Goal: Information Seeking & Learning: Learn about a topic

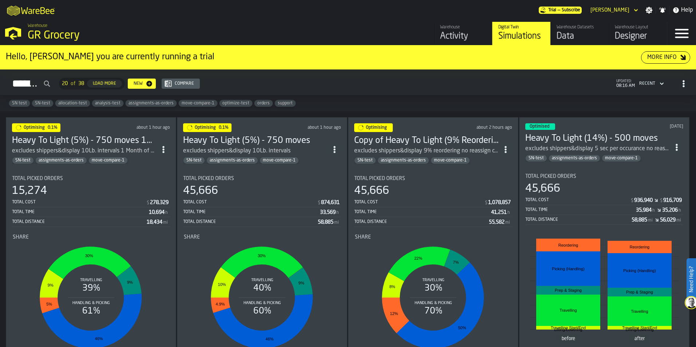
click at [267, 137] on h3 "Heavy To Light (5%) - 750 moves" at bounding box center [255, 141] width 145 height 12
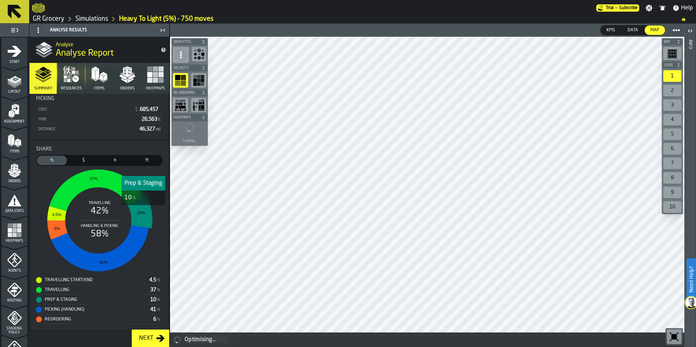
scroll to position [154, 0]
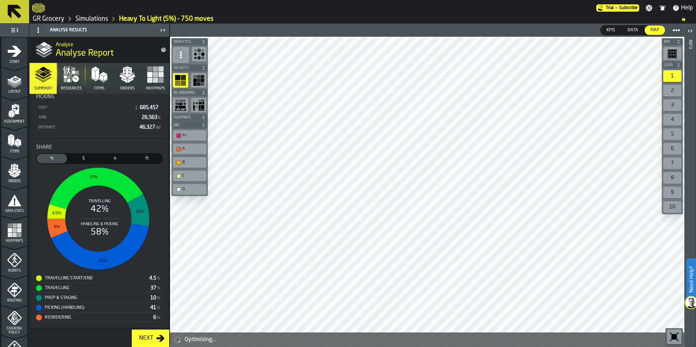
click at [159, 86] on button "Heatmaps" at bounding box center [155, 78] width 27 height 31
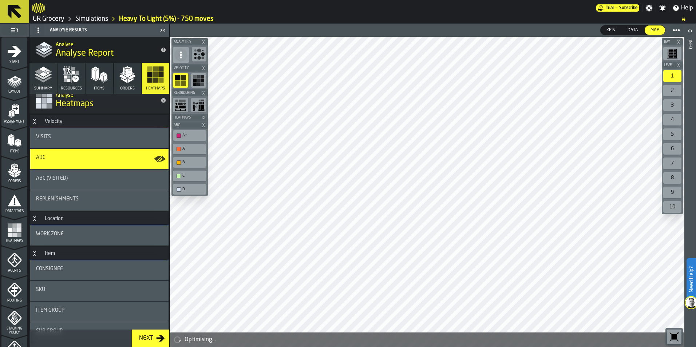
scroll to position [0, 0]
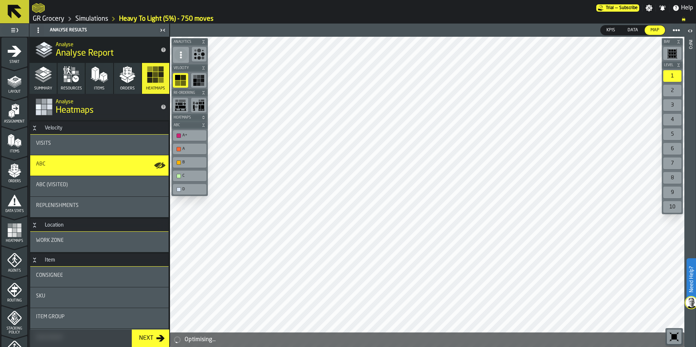
click at [104, 180] on div "ABC (Visited)" at bounding box center [99, 186] width 138 height 20
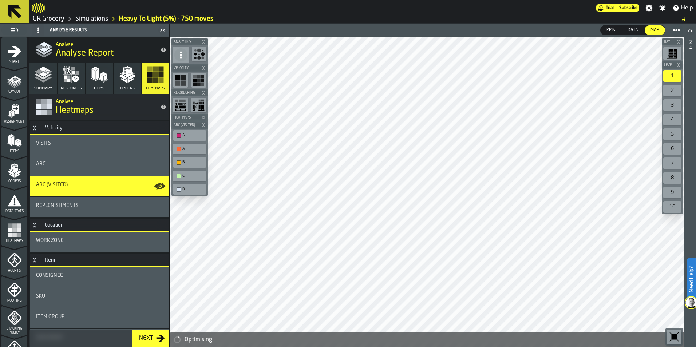
click at [91, 17] on link "Simulations" at bounding box center [91, 19] width 33 height 8
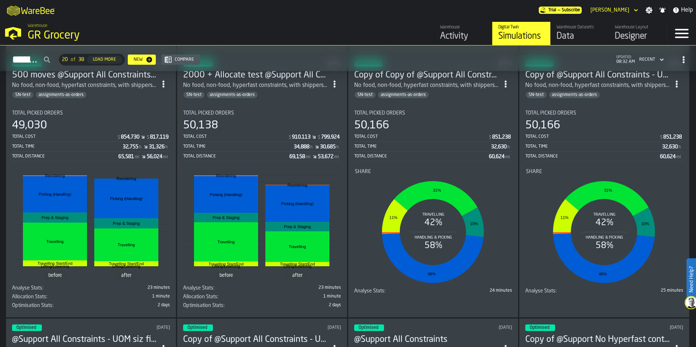
scroll to position [785, 0]
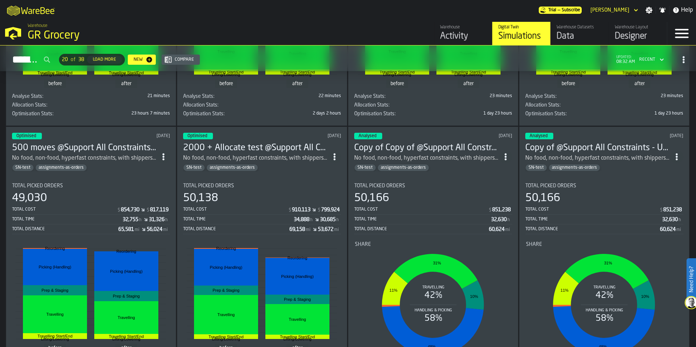
click at [238, 152] on h3 "2000 + Allocate test @Support All Constraints - UOM size" at bounding box center [255, 148] width 145 height 12
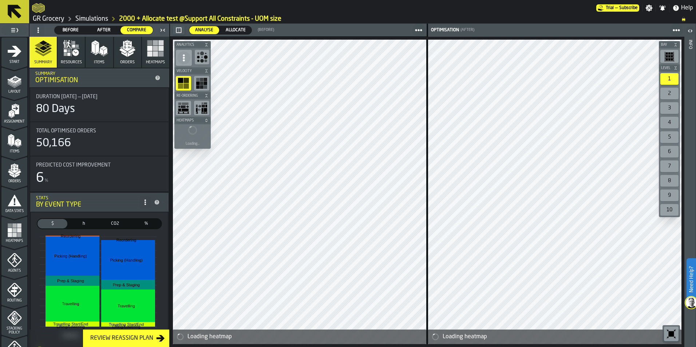
click at [176, 30] on icon "button-" at bounding box center [178, 29] width 5 height 5
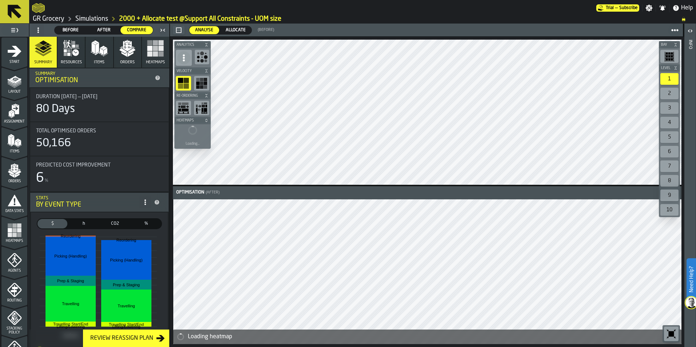
click at [423, 25] on div "Analyse Analyse Allocate Allocate (Before) Optimisation (After) Loading heatmap…" at bounding box center [427, 186] width 515 height 324
click at [227, 28] on span "Allocate" at bounding box center [236, 30] width 26 height 7
